Goal: Navigation & Orientation: Go to known website

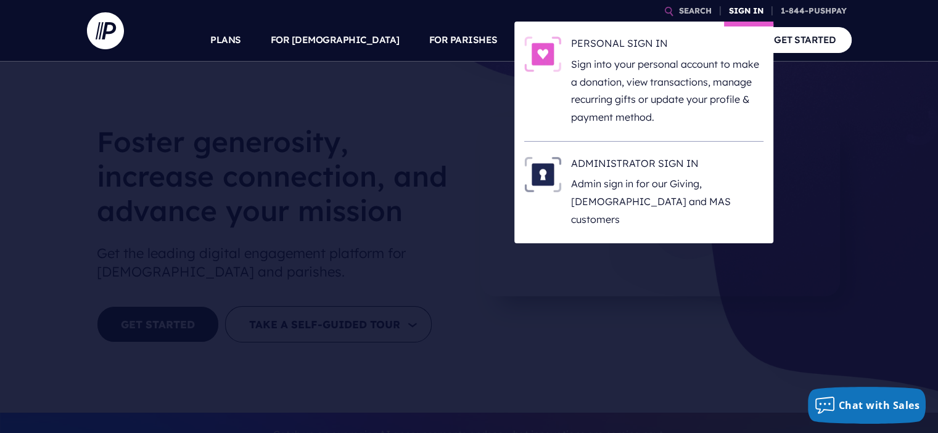
click at [743, 10] on link "SIGN IN" at bounding box center [746, 11] width 44 height 22
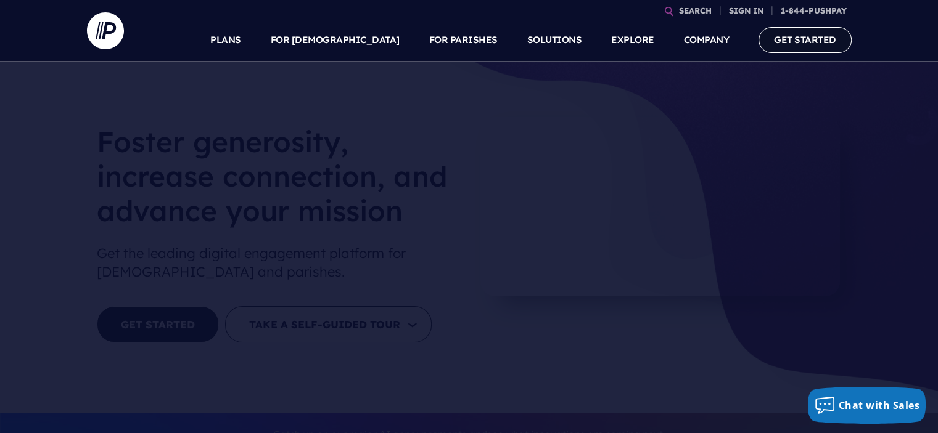
click at [786, 44] on link "GET STARTED" at bounding box center [804, 39] width 93 height 25
